Goal: Transaction & Acquisition: Obtain resource

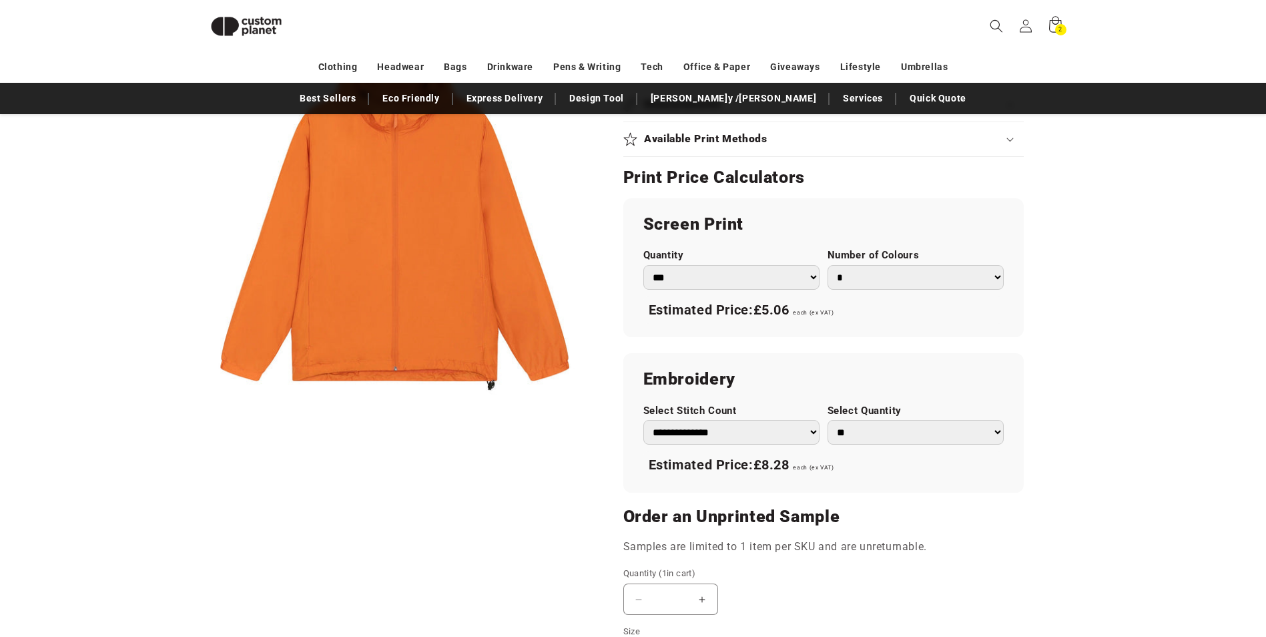
scroll to position [716, 0]
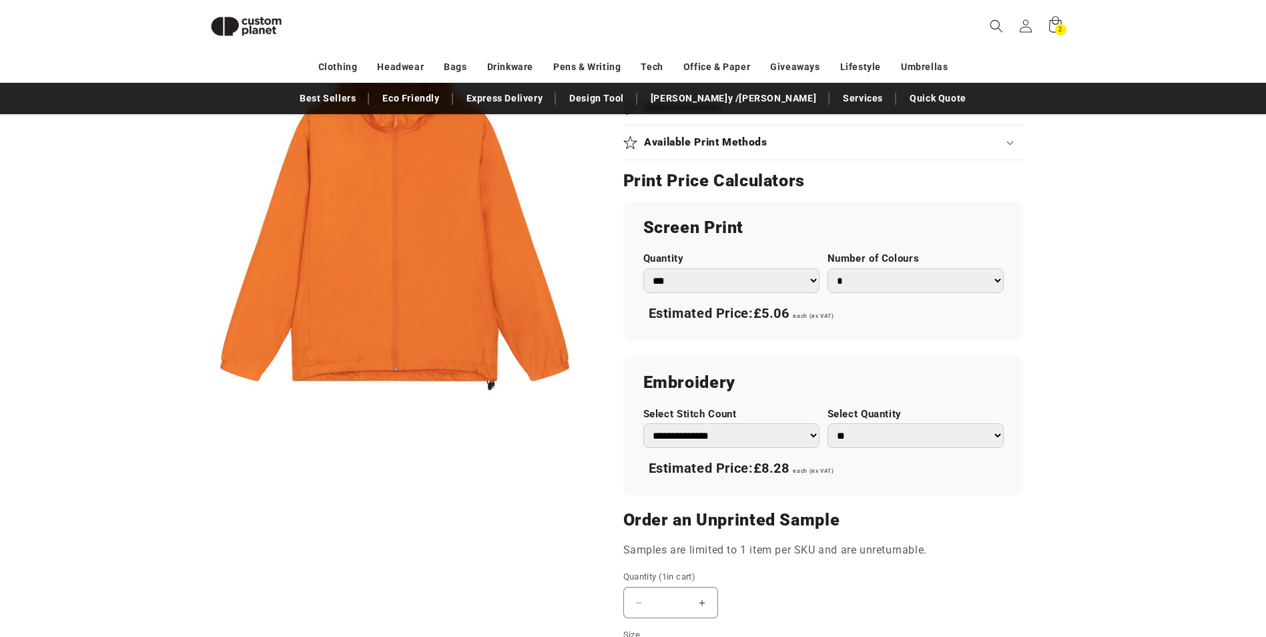
click at [896, 279] on select "* * * * * * *" at bounding box center [915, 280] width 176 height 25
select select "*"
click at [827, 268] on select "* * * * * * *" at bounding box center [915, 280] width 176 height 25
click at [797, 440] on select "**********" at bounding box center [731, 435] width 176 height 25
click at [805, 382] on h2 "Embroidery" at bounding box center [823, 382] width 360 height 21
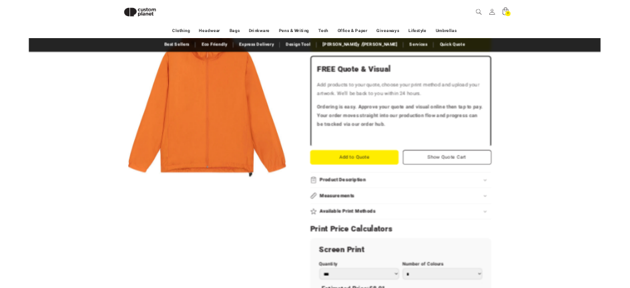
scroll to position [316, 0]
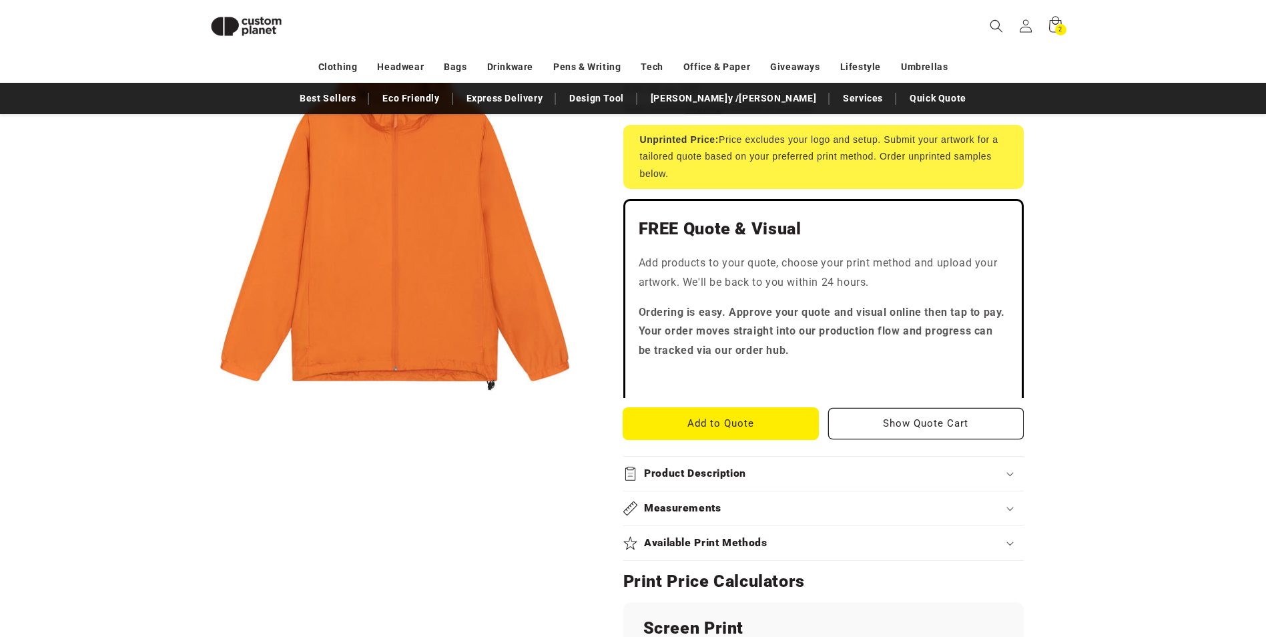
click at [736, 426] on button "Add to Quote" at bounding box center [721, 423] width 196 height 31
click at [1056, 33] on div "2 2 items" at bounding box center [1060, 29] width 11 height 11
click at [742, 414] on button "Add to Quote" at bounding box center [721, 423] width 196 height 31
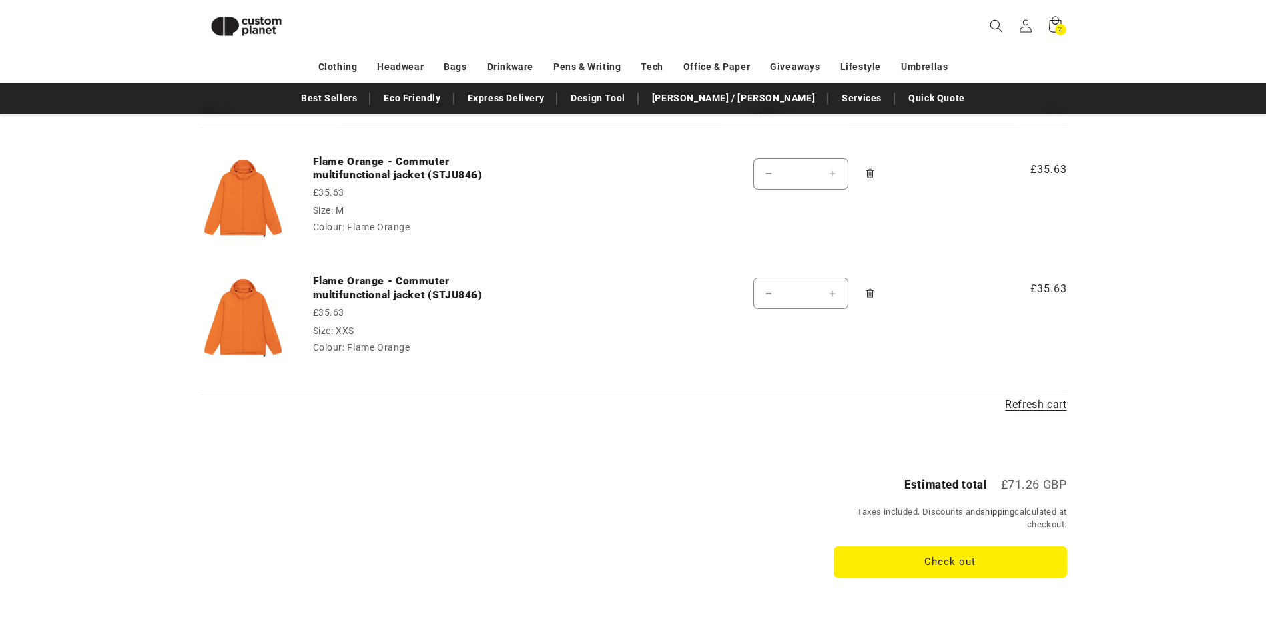
scroll to position [116, 0]
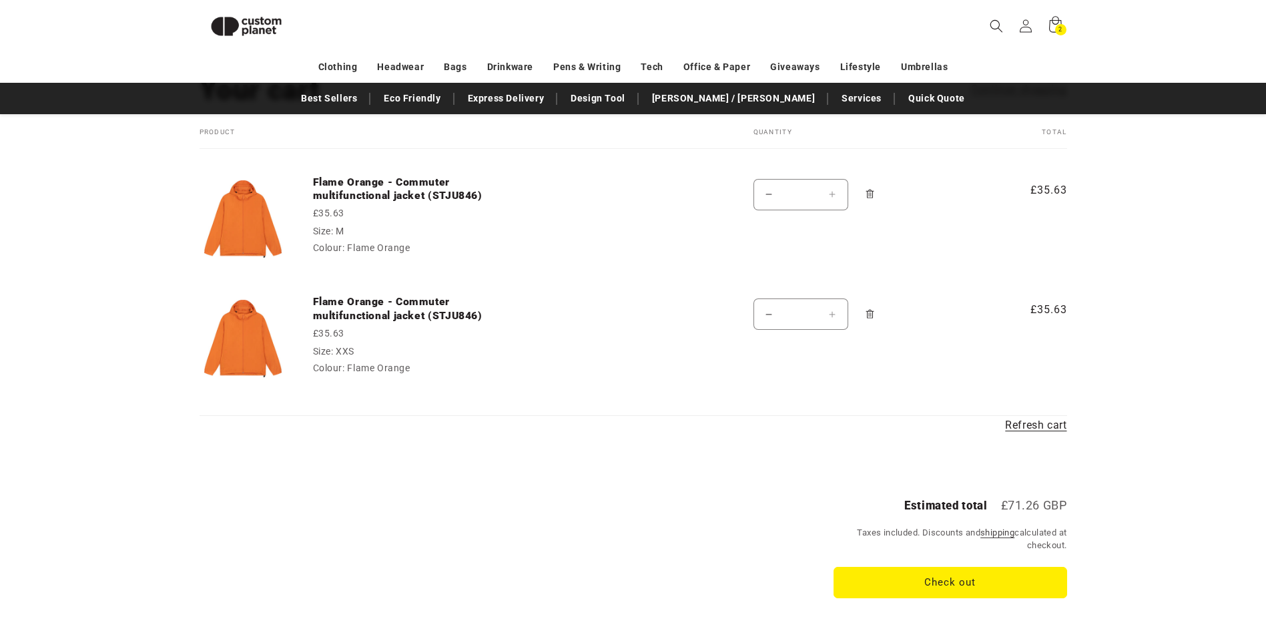
click at [869, 315] on icon "Remove Flame Orange - Commuter multifunctional jacket (STJU846) - XXS / Flame O…" at bounding box center [869, 314] width 3 height 5
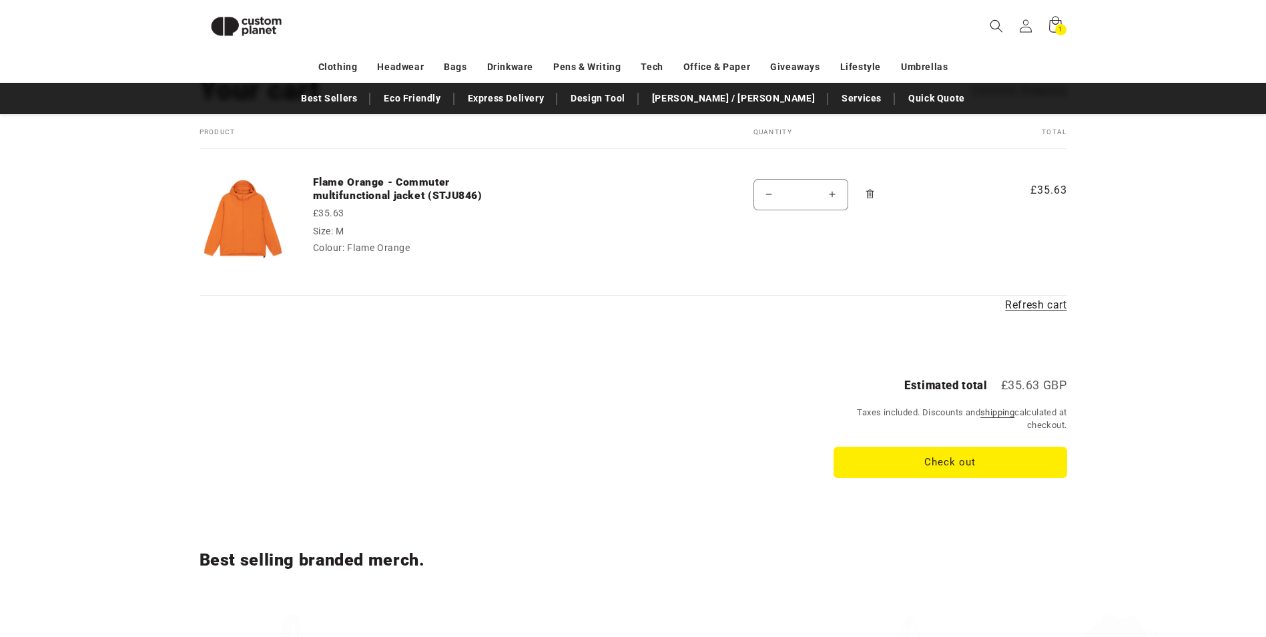
click at [873, 196] on icon "Remove Flame Orange - Commuter multifunctional jacket (STJU846) - M / Flame Ora…" at bounding box center [870, 194] width 10 height 10
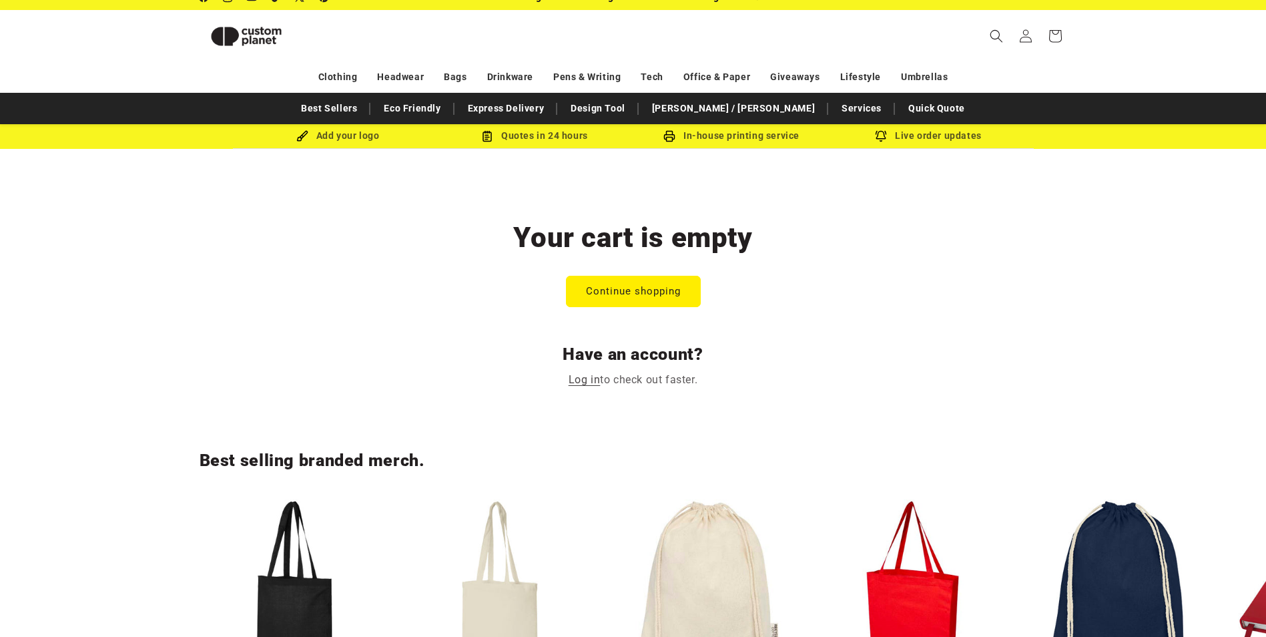
scroll to position [0, 0]
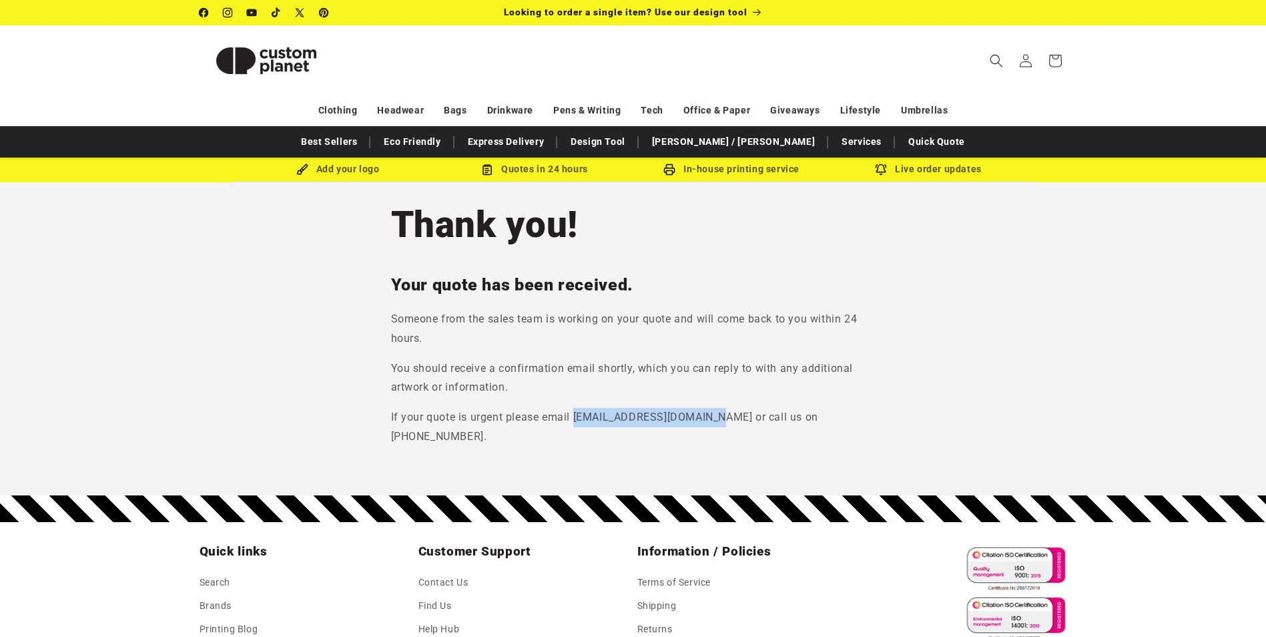
drag, startPoint x: 573, startPoint y: 414, endPoint x: 711, endPoint y: 416, distance: 138.1
click at [711, 416] on p "If your quote is urgent please email [EMAIL_ADDRESS][DOMAIN_NAME] or call us on…" at bounding box center [633, 427] width 484 height 39
drag, startPoint x: 711, startPoint y: 416, endPoint x: 674, endPoint y: 418, distance: 37.4
copy p "sales@customplanet.co.uk"
